Goal: Task Accomplishment & Management: Manage account settings

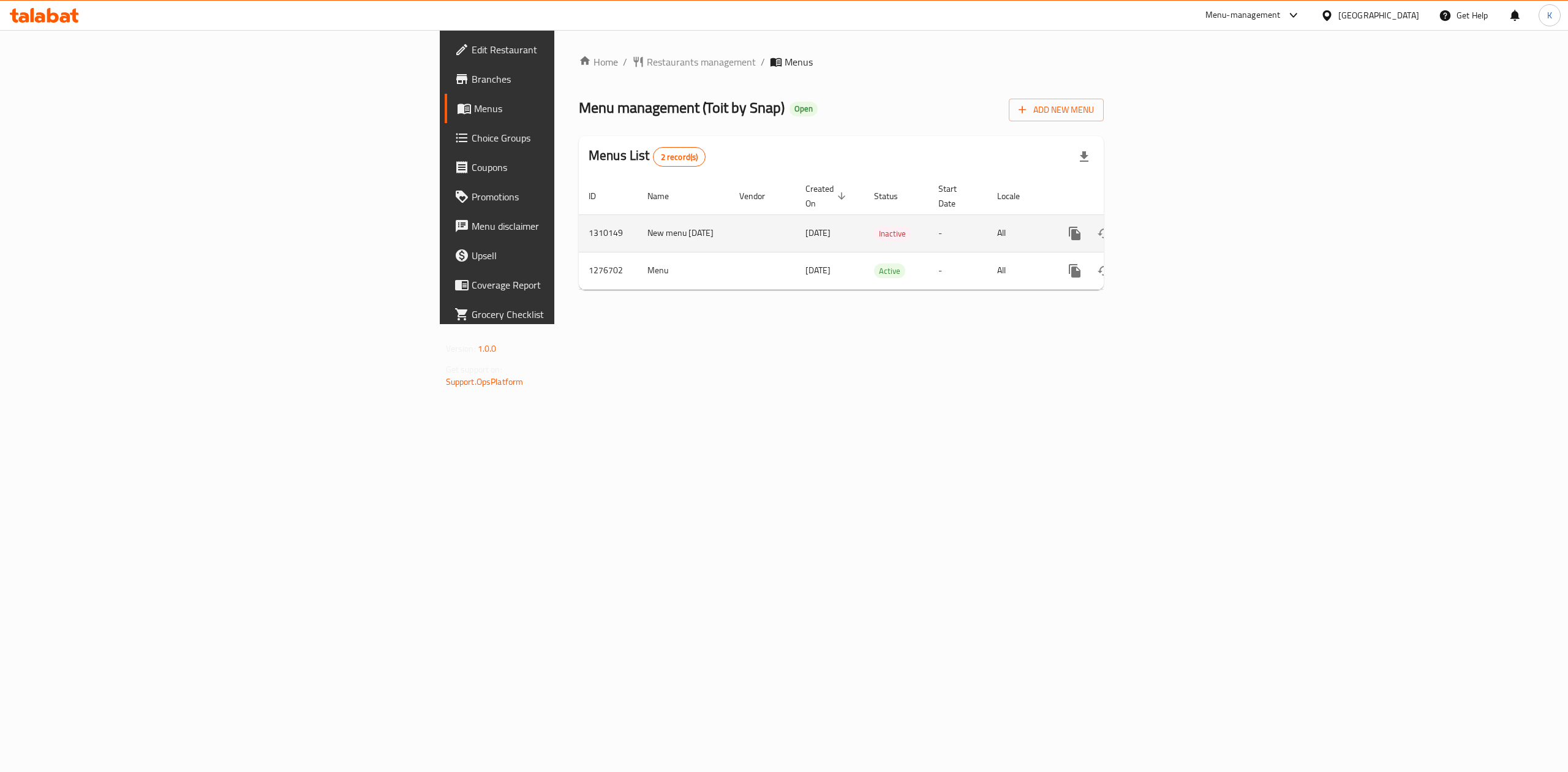
drag, startPoint x: 353, startPoint y: 214, endPoint x: 401, endPoint y: 225, distance: 49.2
click at [637, 225] on td "New menu [DATE]" at bounding box center [683, 233] width 92 height 37
copy td "New menu 06/09/2025"
click at [1141, 226] on icon "enhanced table" at bounding box center [1133, 233] width 15 height 15
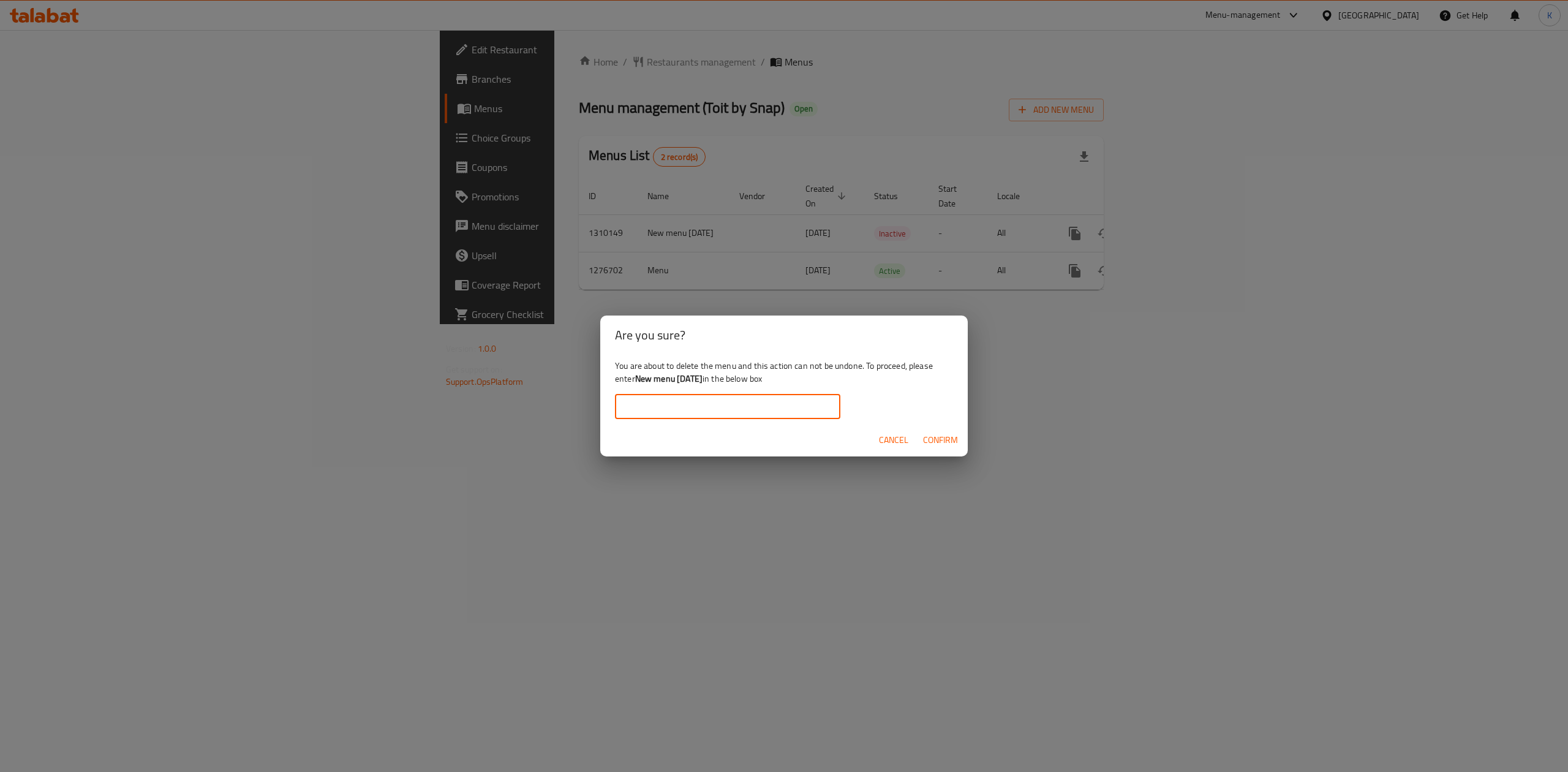
click at [714, 403] on input "text" at bounding box center [727, 406] width 225 height 25
paste input "New menu 06/09/2025"
type input "New menu 06/09/2025"
click at [942, 437] on span "Confirm" at bounding box center [940, 440] width 35 height 15
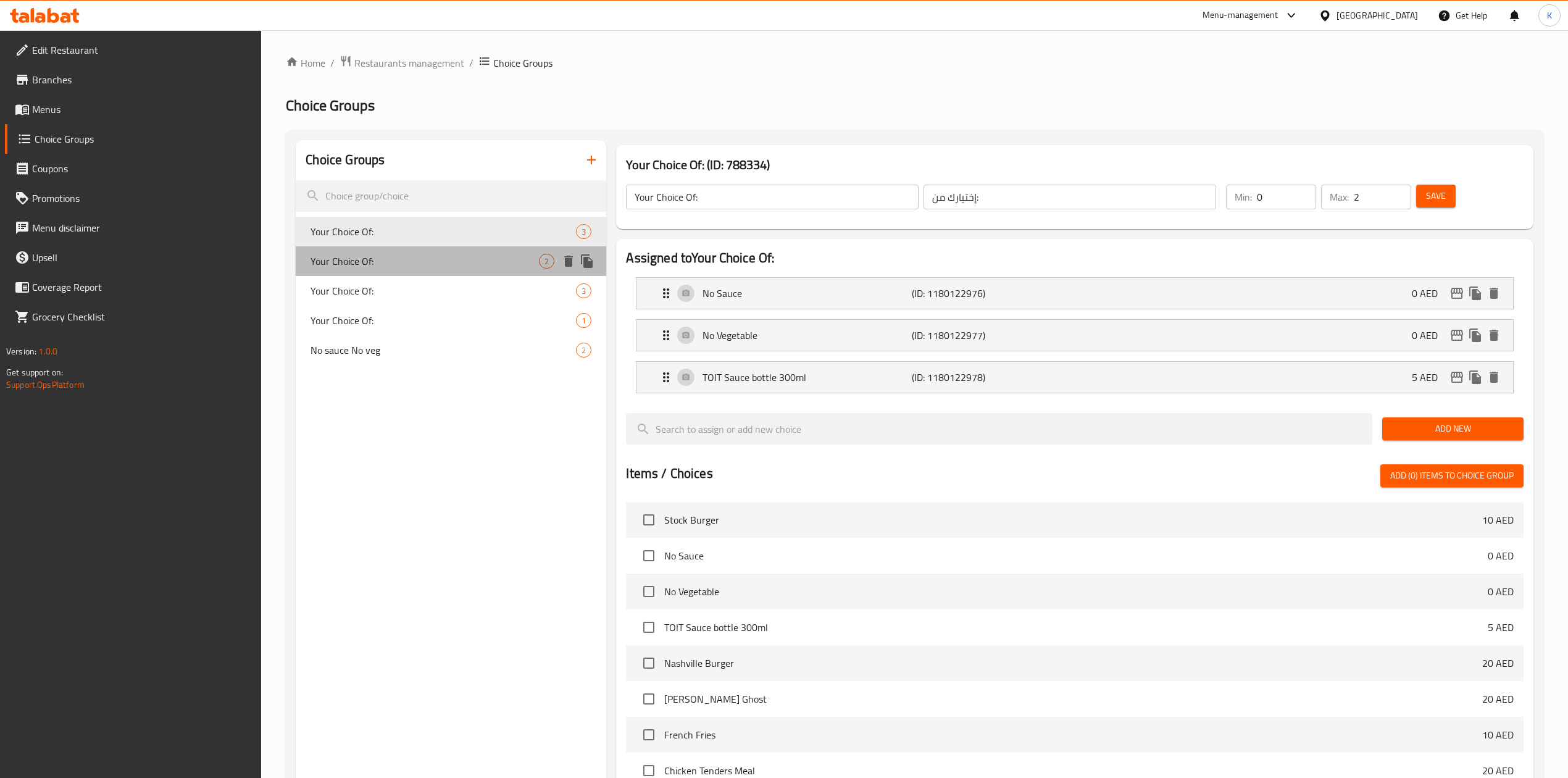
click at [361, 262] on span "Your Choice Of:" at bounding box center [425, 261] width 228 height 15
type input "Your Choice Of:"
type input "اختيارك من:"
type input "1"
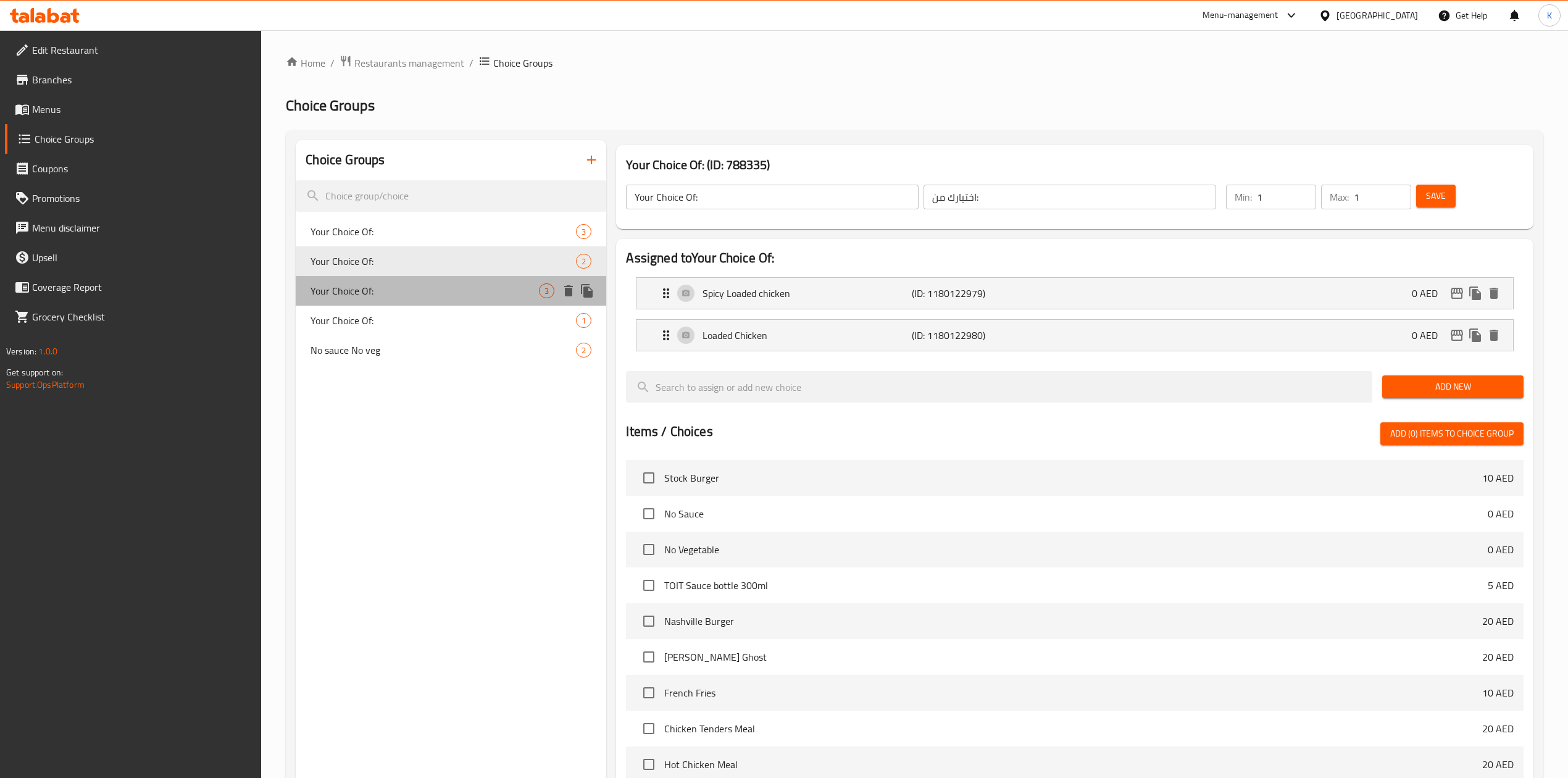
click at [365, 297] on span "Your Choice Of:" at bounding box center [425, 290] width 228 height 15
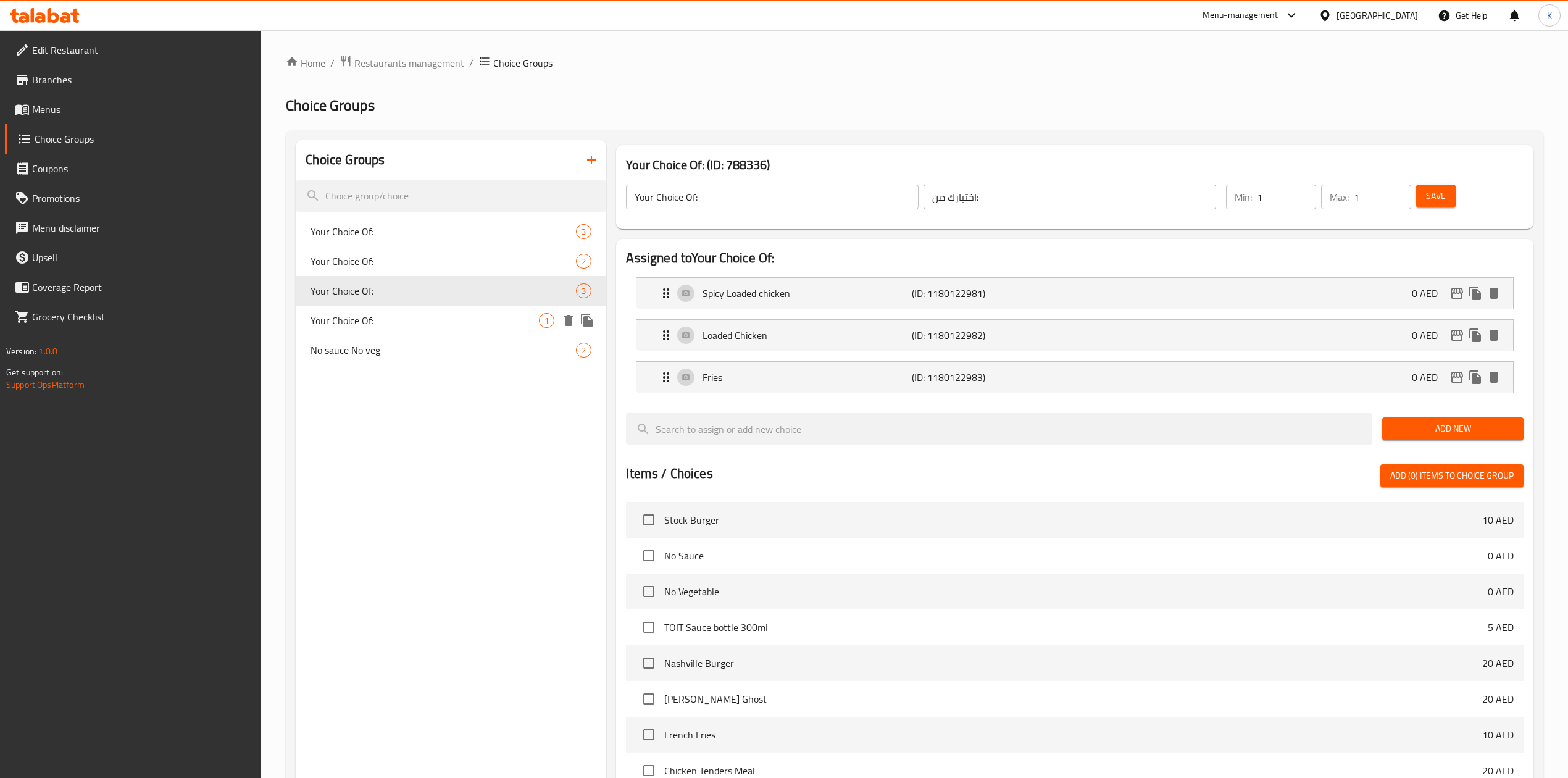
click at [371, 326] on span "Your Choice Of:" at bounding box center [425, 321] width 228 height 15
type input "Your Choice Of:"
type input "إختيارك من:"
type input "0"
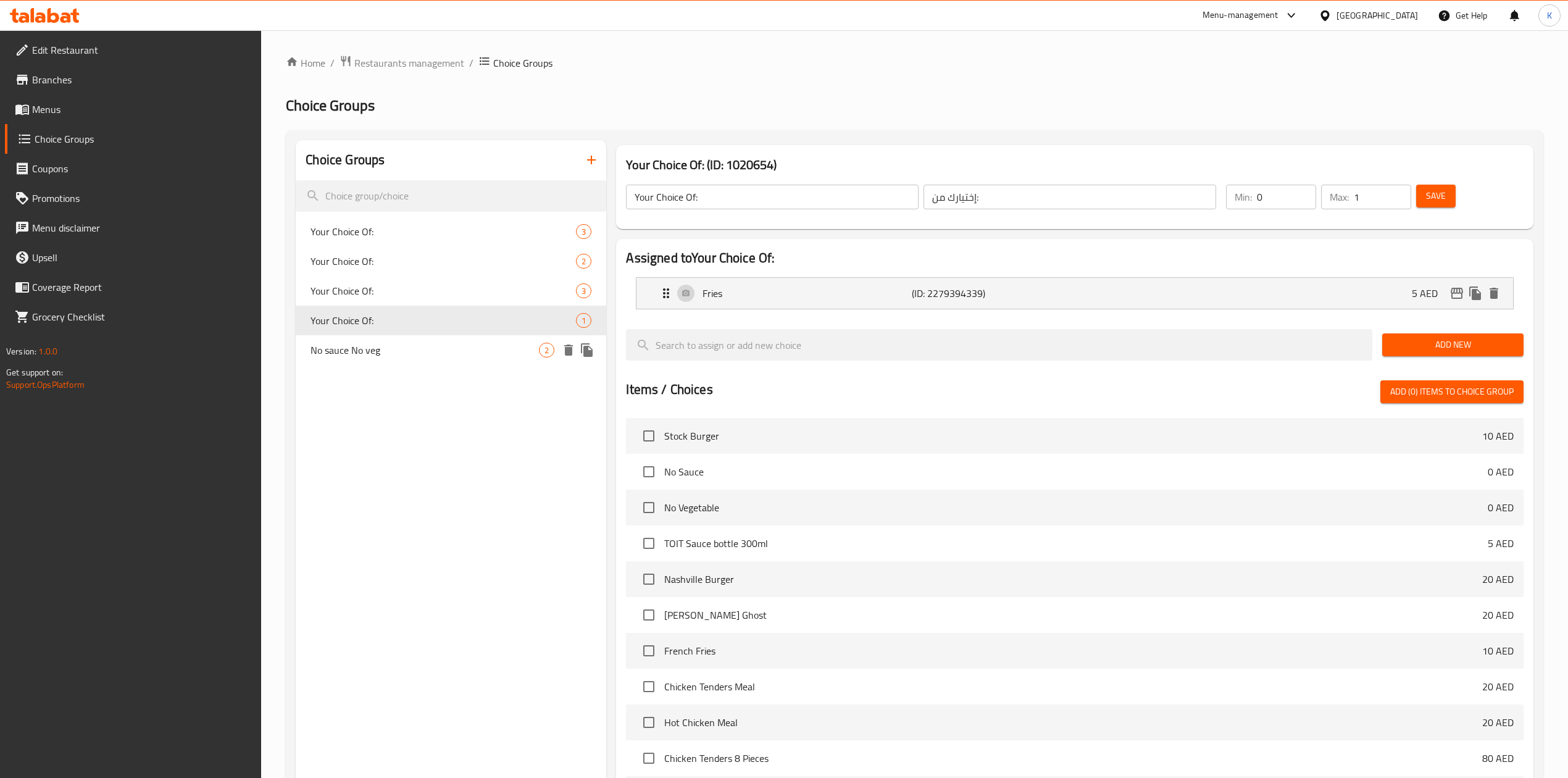
click at [379, 356] on span "No sauce No veg" at bounding box center [425, 350] width 228 height 15
type input "No sauce No veg"
type input "بدون صلصة، بدون خضار"
type input "2"
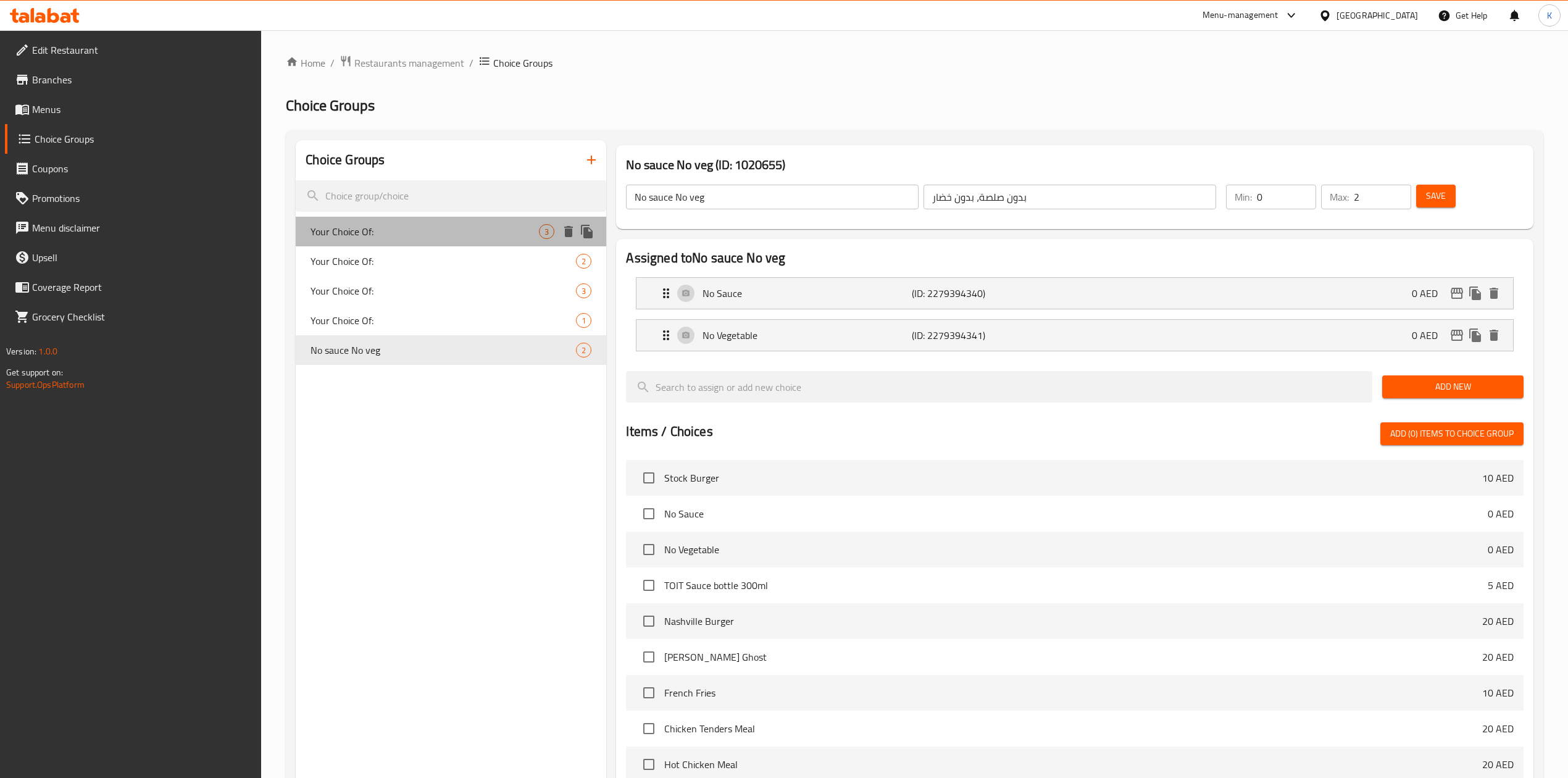
click at [388, 232] on span "Your Choice Of:" at bounding box center [425, 232] width 228 height 15
type input "Your Choice Of:"
type input "إختيارك من:"
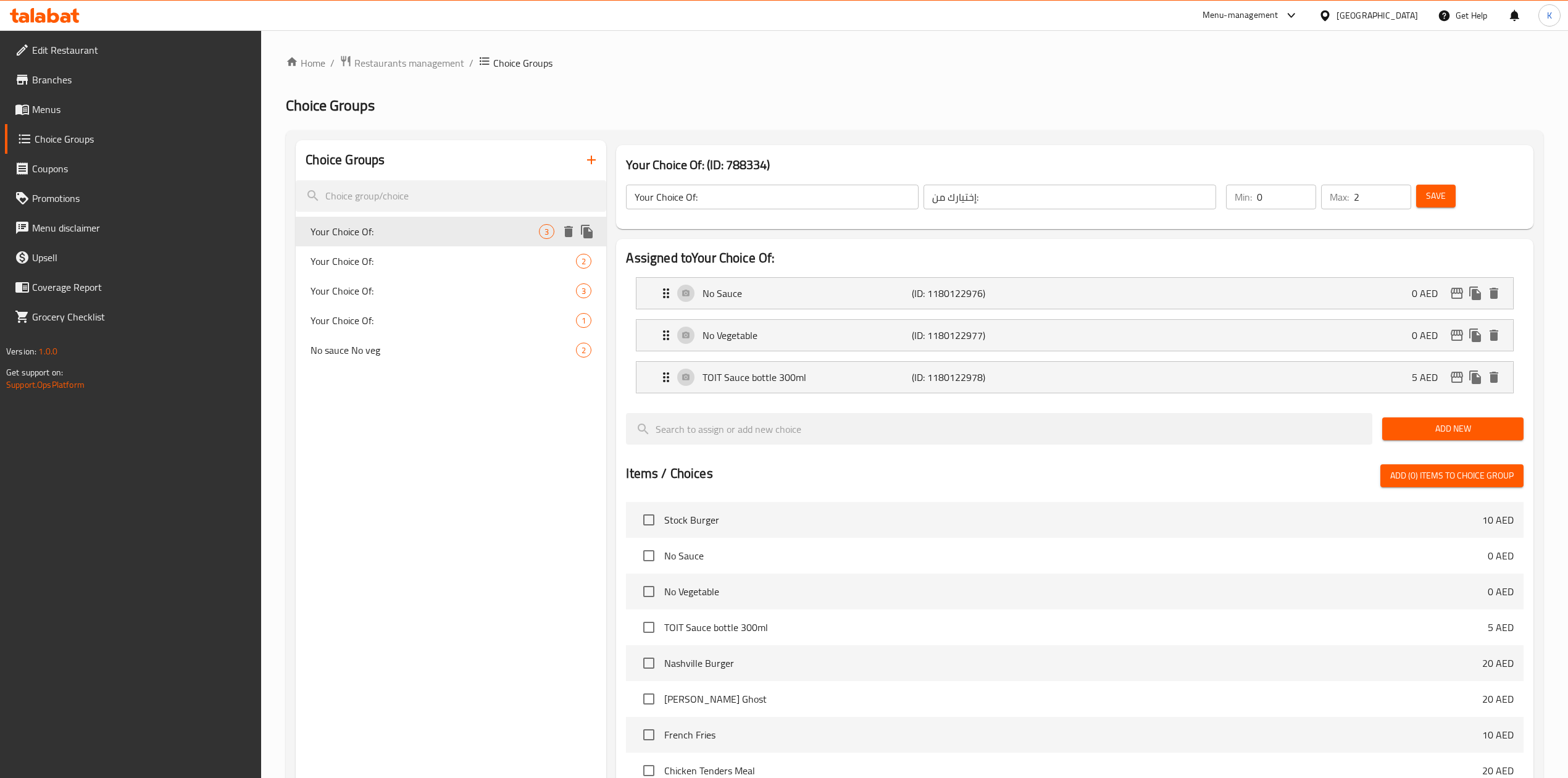
click at [571, 230] on icon "delete" at bounding box center [568, 231] width 9 height 11
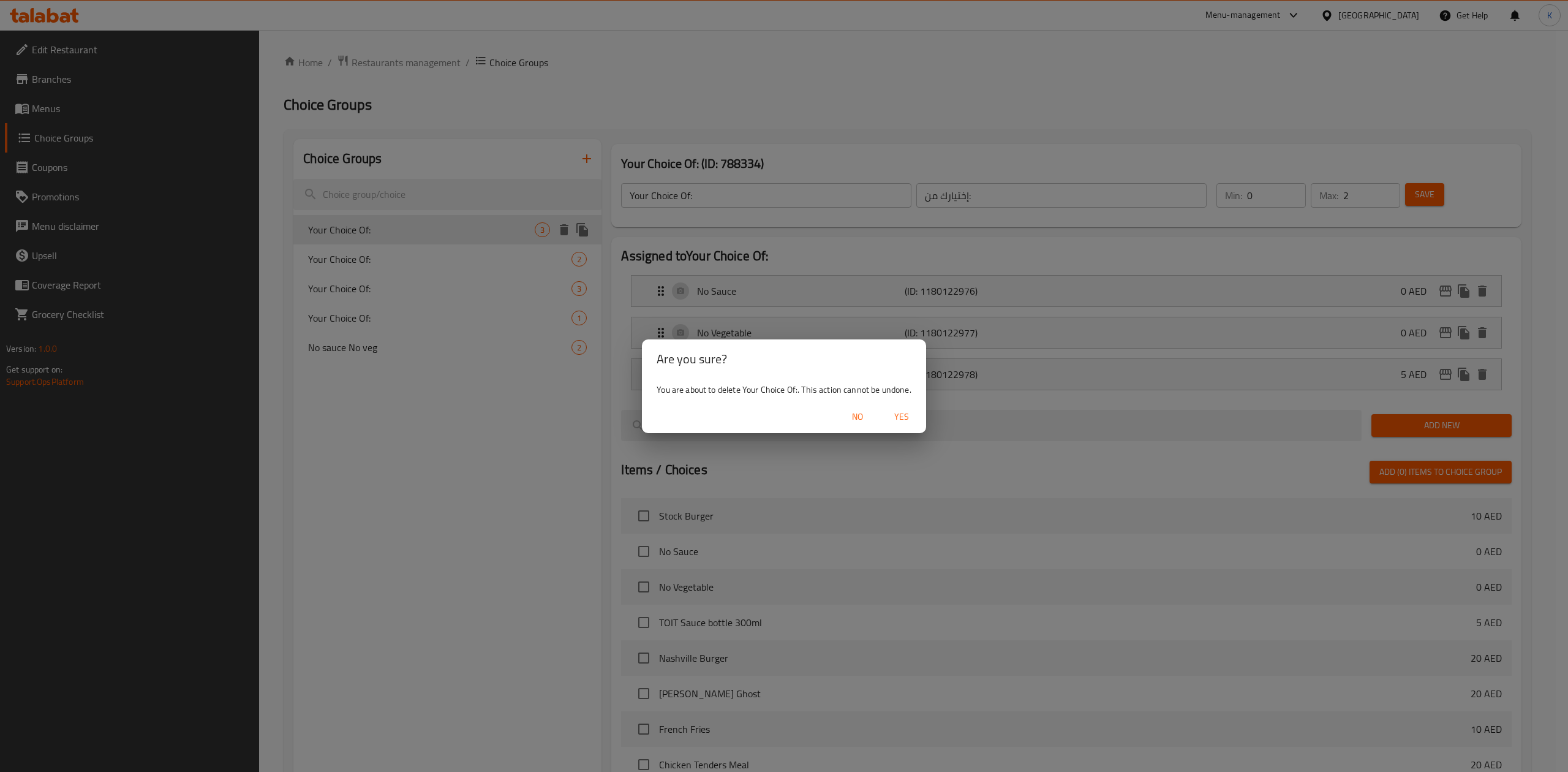
click at [902, 419] on span "Yes" at bounding box center [902, 417] width 29 height 15
click at [897, 417] on span "Yes" at bounding box center [902, 417] width 29 height 15
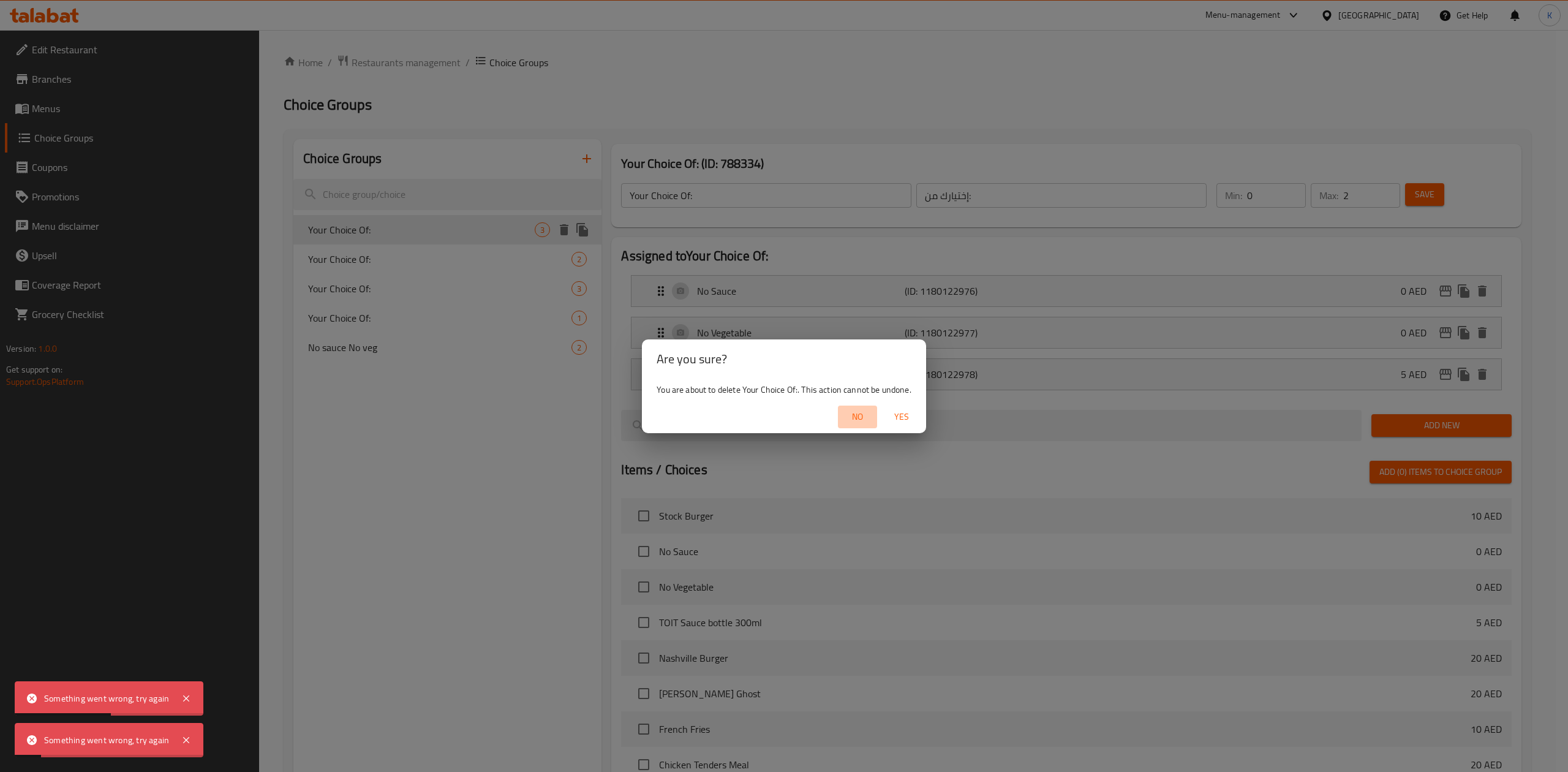
click at [851, 413] on span "No" at bounding box center [857, 417] width 29 height 15
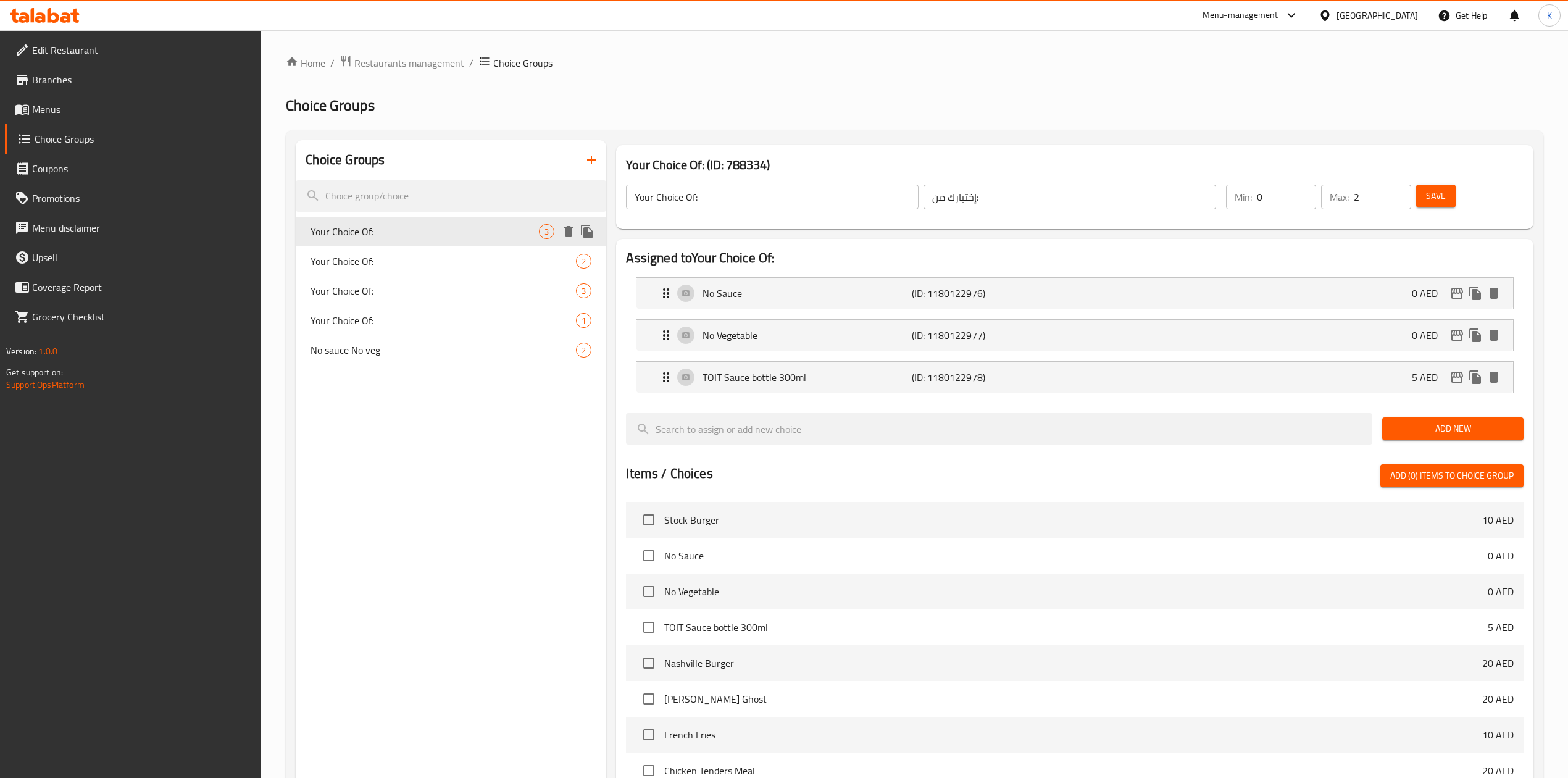
click at [566, 231] on icon "delete" at bounding box center [568, 231] width 9 height 11
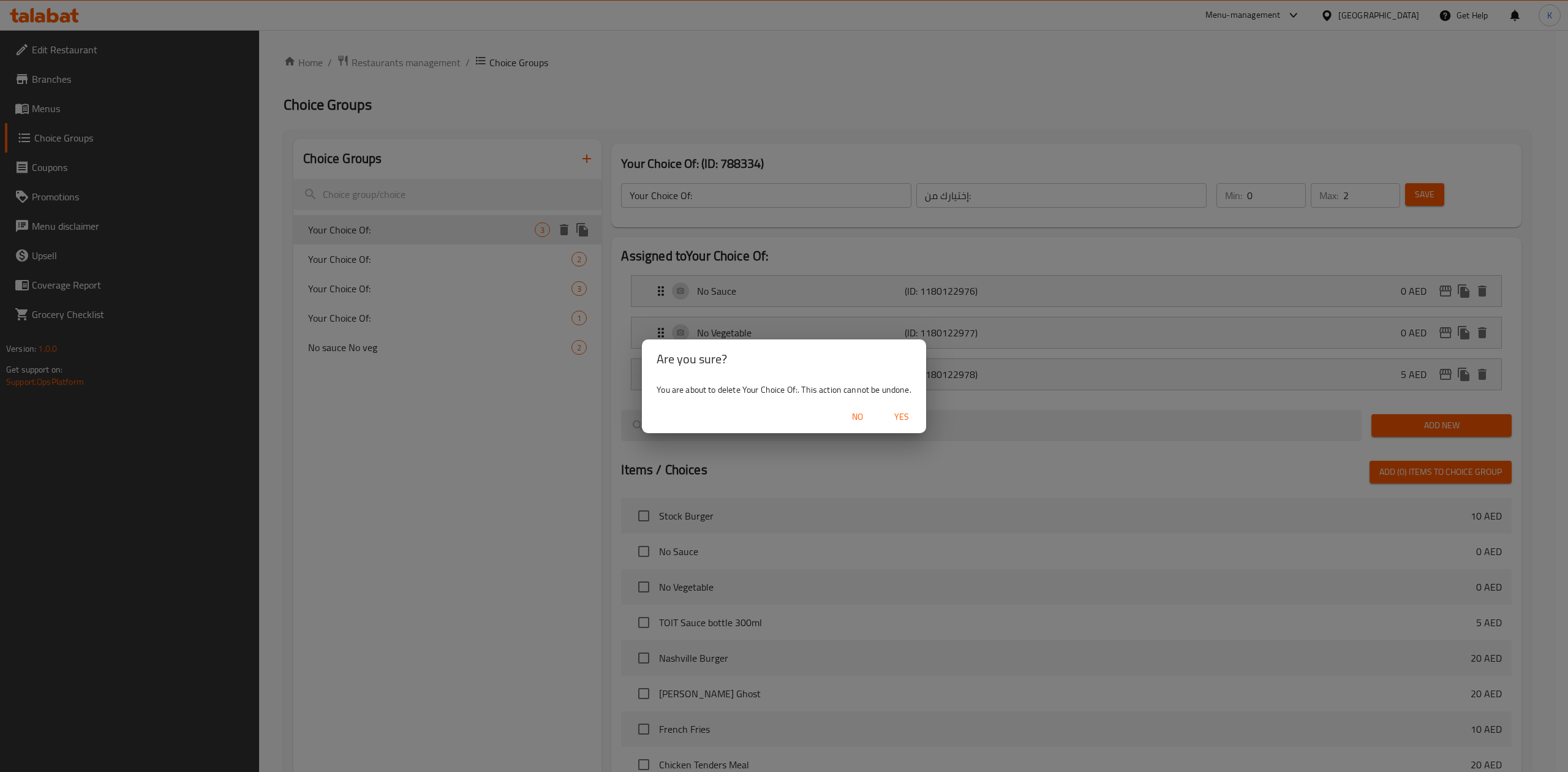
click at [908, 415] on span "Yes" at bounding box center [902, 417] width 29 height 15
type input "Your Choice Of:"
type input "اختيارك من:"
type input "1"
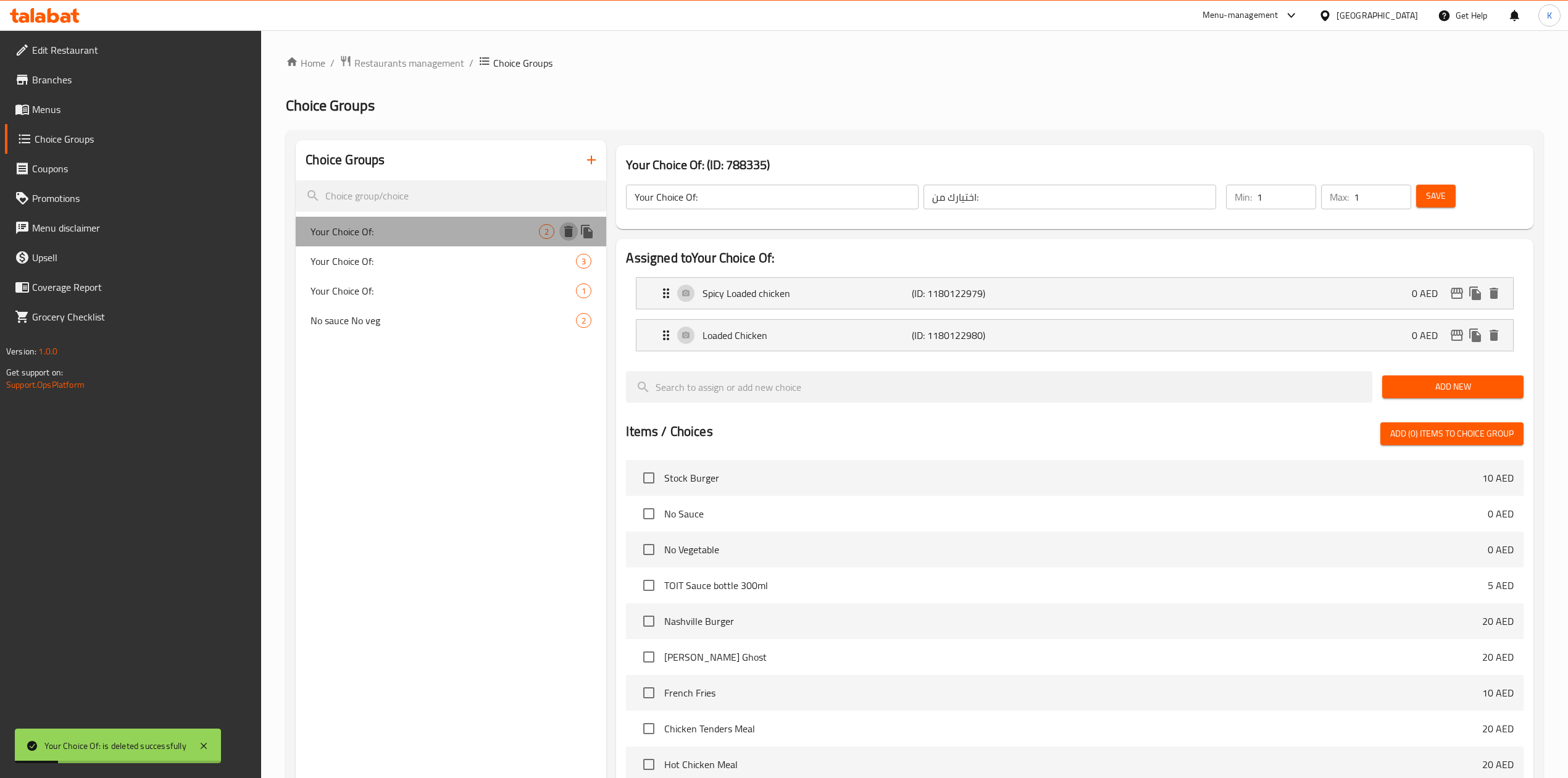
click at [571, 230] on icon "delete" at bounding box center [568, 231] width 9 height 11
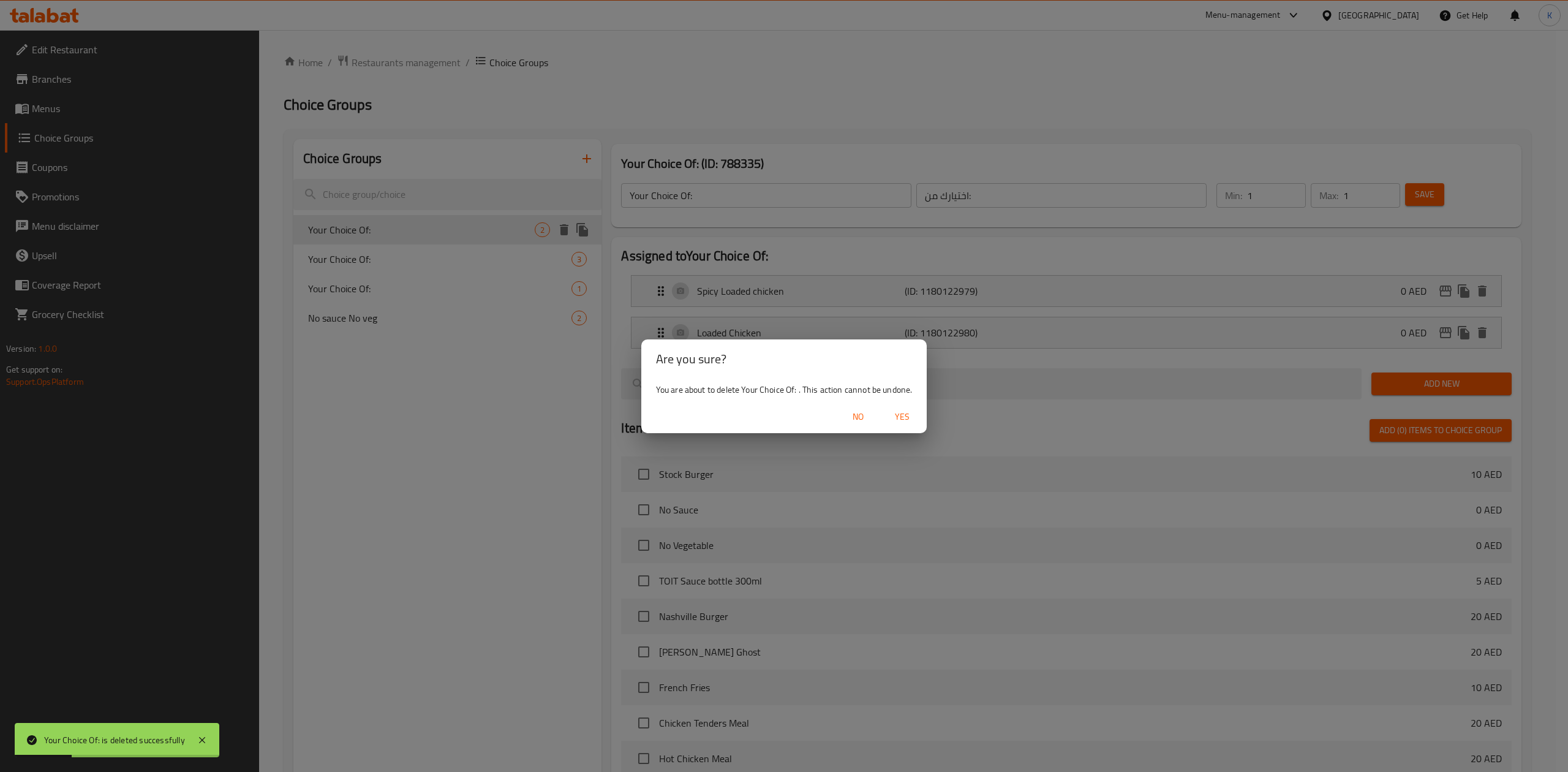
click at [898, 415] on span "Yes" at bounding box center [902, 417] width 29 height 15
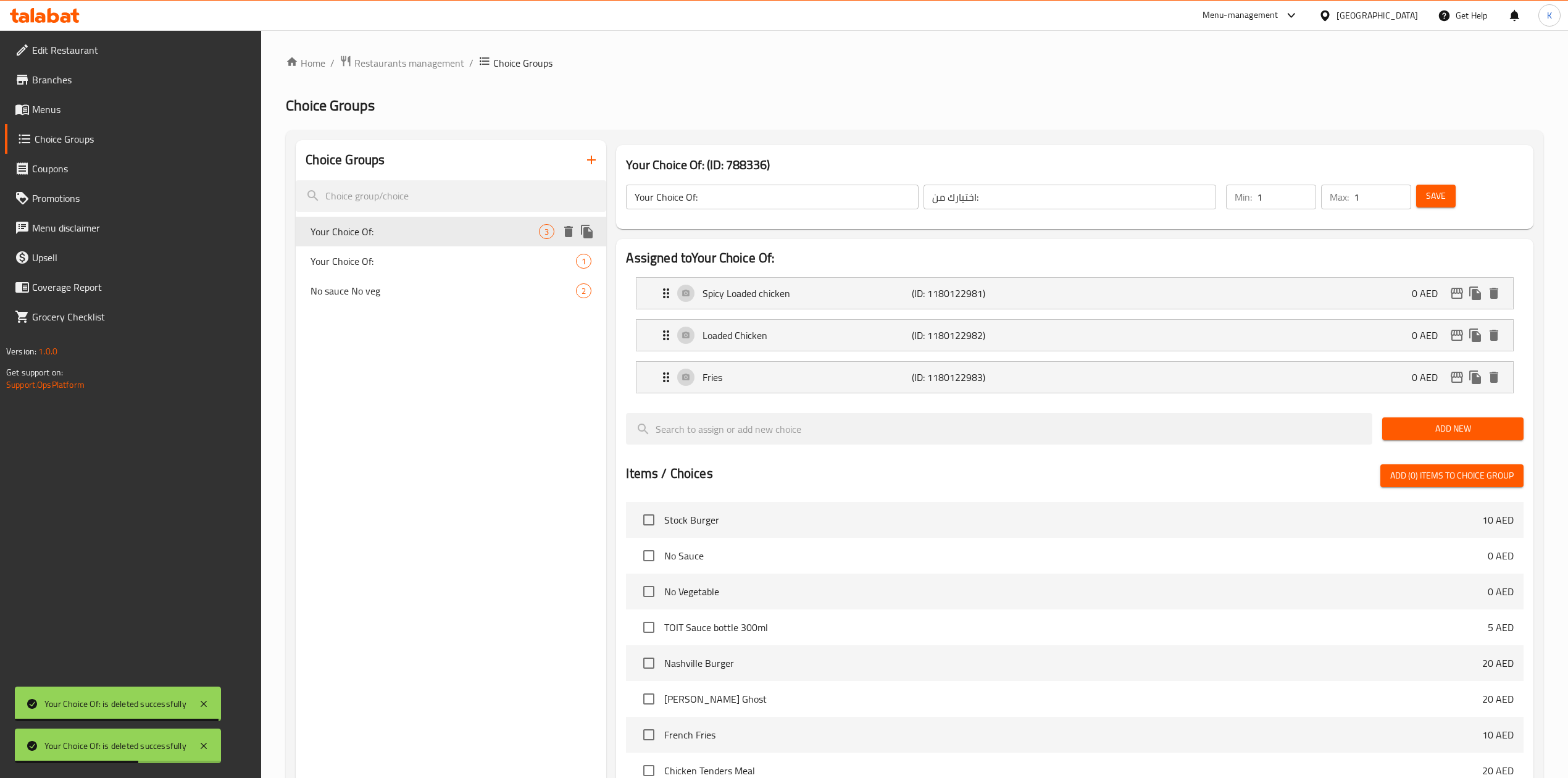
click at [566, 230] on icon "delete" at bounding box center [568, 231] width 9 height 11
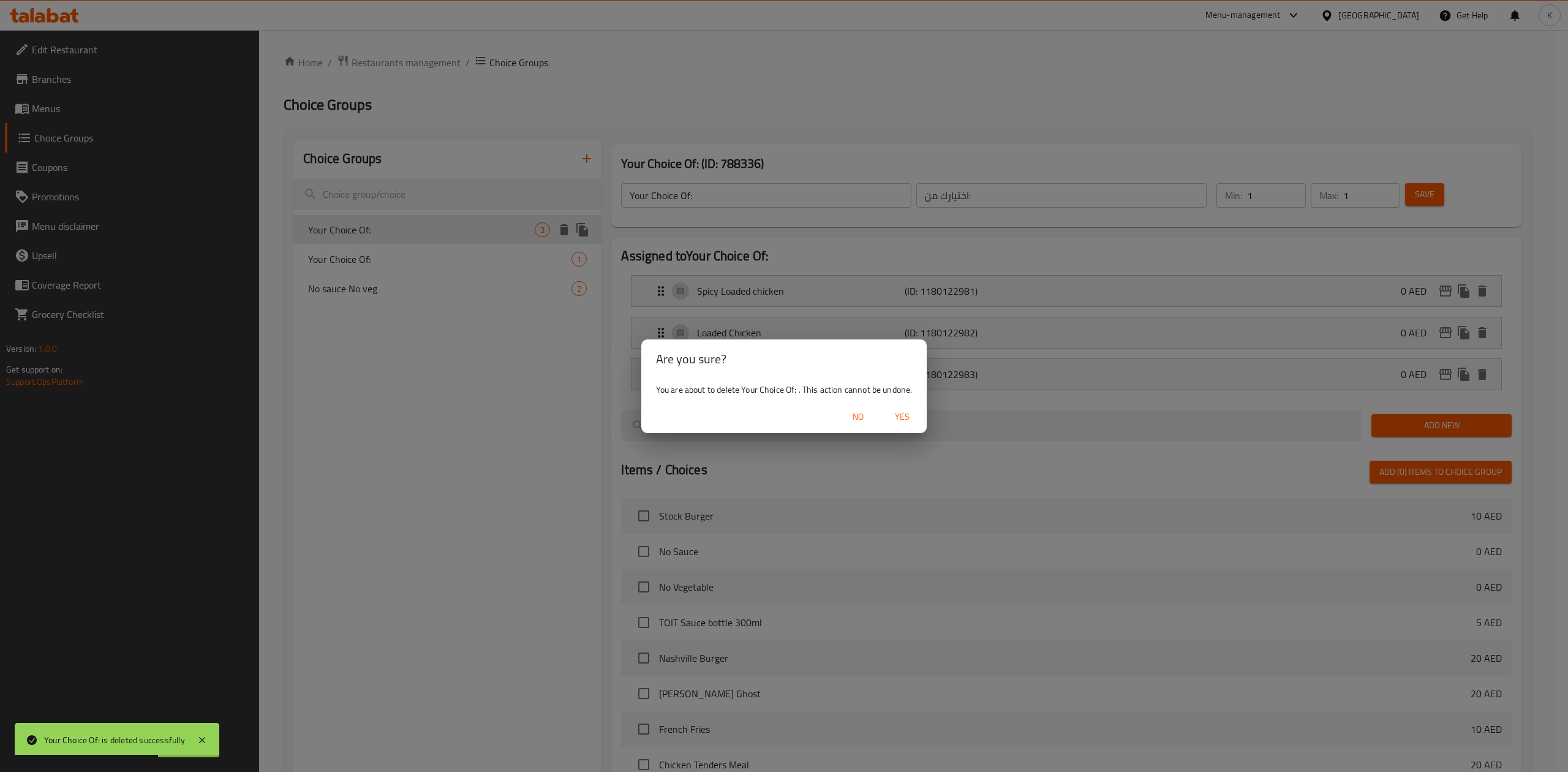
click at [914, 415] on span "Yes" at bounding box center [902, 417] width 29 height 15
type input "Your Choice Of:"
type input "إختيارك من:"
type input "0"
